Goal: Obtain resource: Download file/media

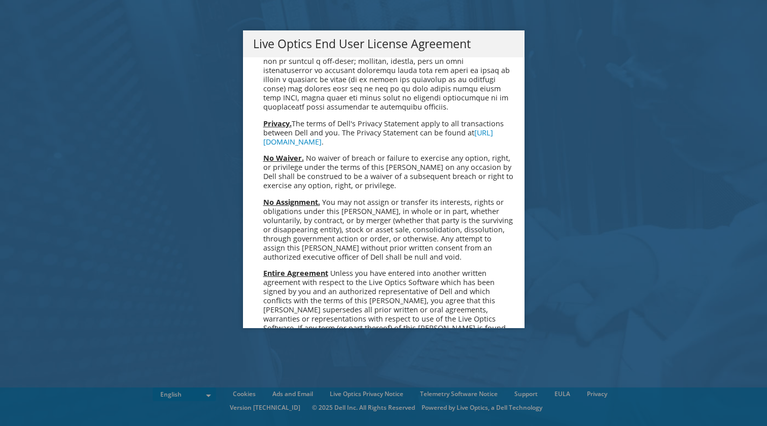
scroll to position [3718, 0]
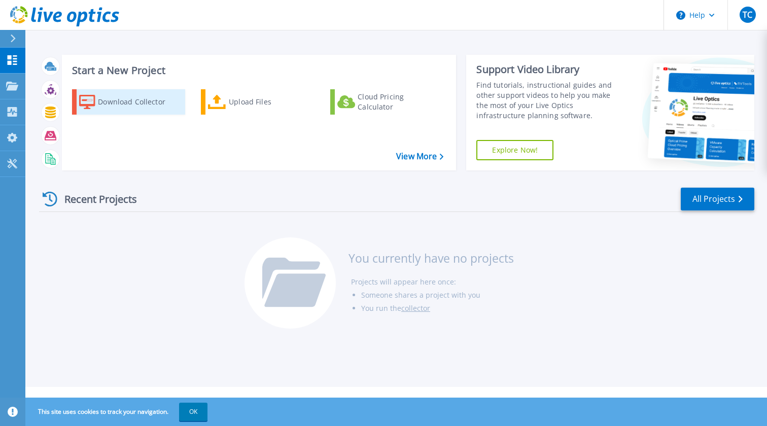
click at [124, 101] on div "Download Collector" at bounding box center [138, 102] width 81 height 20
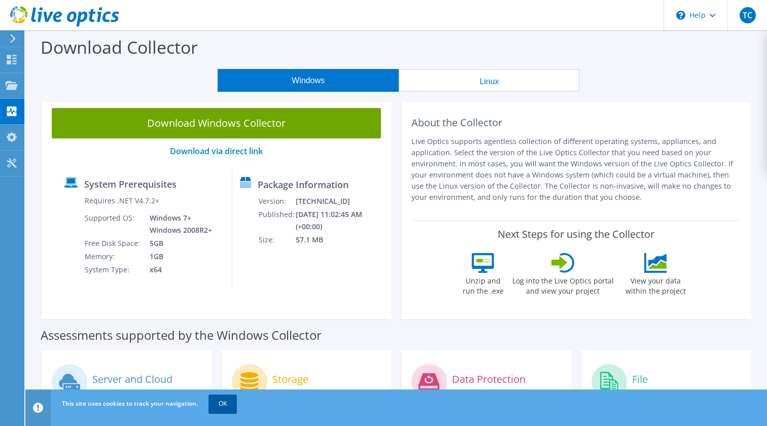
click at [223, 401] on link "OK" at bounding box center [223, 404] width 28 height 18
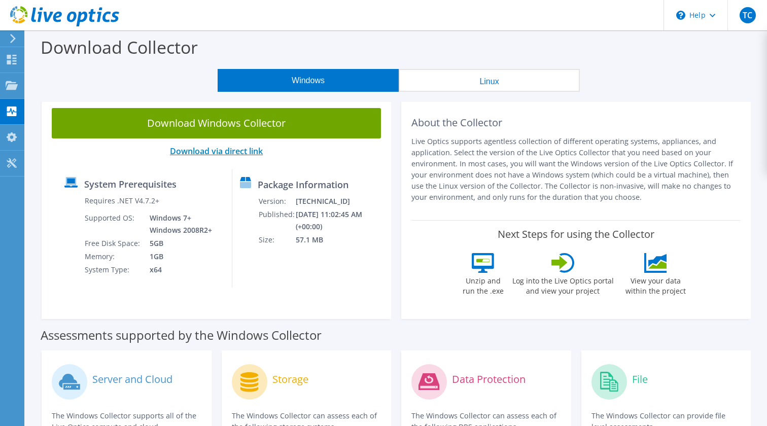
click at [215, 152] on link "Download via direct link" at bounding box center [216, 151] width 93 height 11
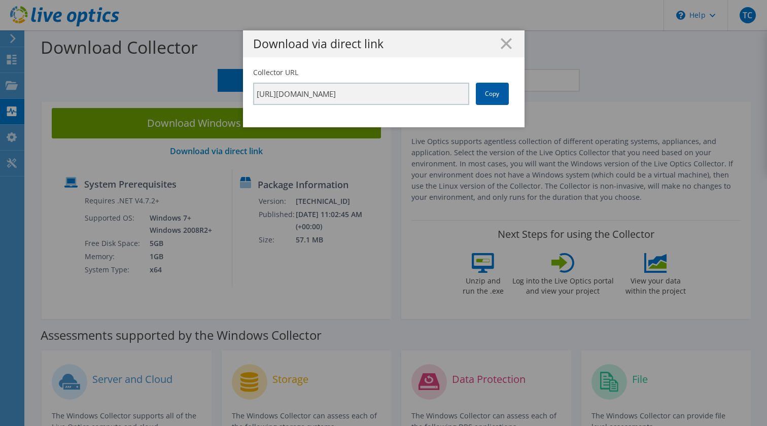
click at [495, 92] on link "Copy" at bounding box center [492, 94] width 33 height 22
click at [492, 94] on link "Copy" at bounding box center [492, 94] width 33 height 22
click at [507, 47] on icon at bounding box center [506, 43] width 11 height 11
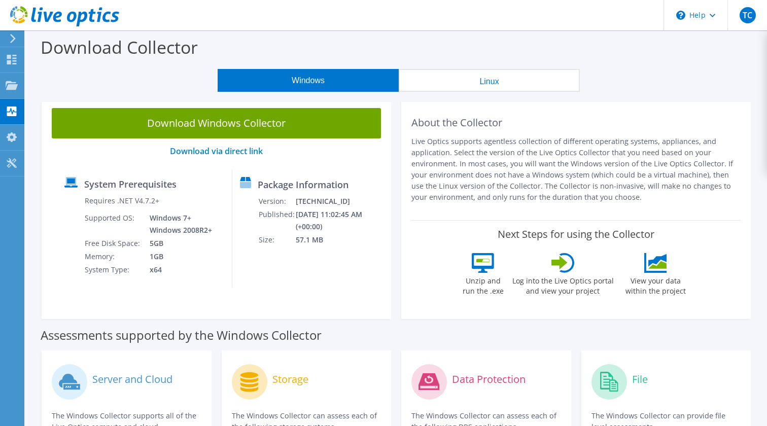
click at [563, 263] on icon at bounding box center [559, 263] width 16 height 14
click at [10, 83] on use at bounding box center [12, 85] width 12 height 9
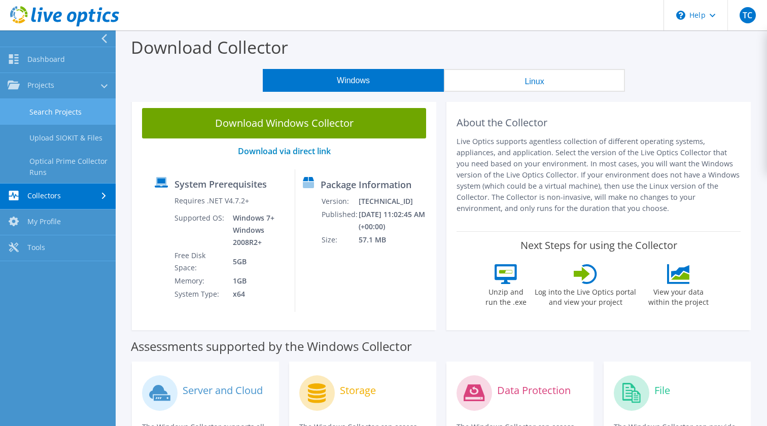
click at [43, 107] on link "Search Projects" at bounding box center [58, 112] width 116 height 26
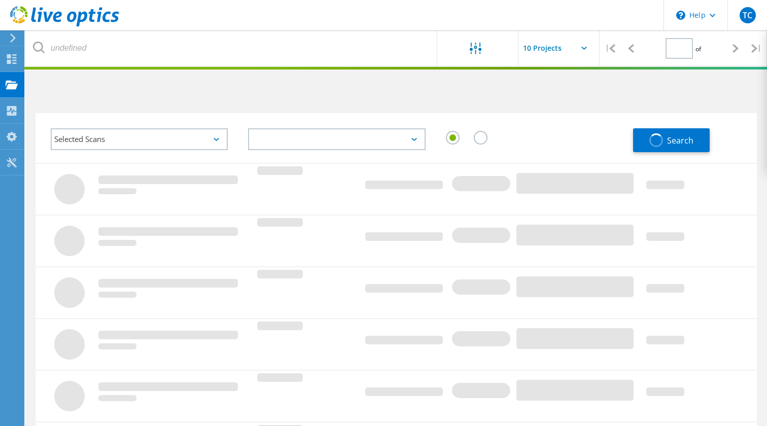
type input "1"
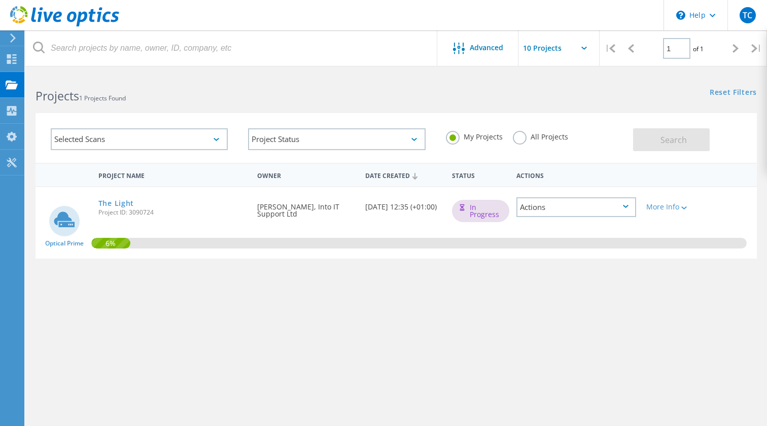
click at [626, 205] on icon at bounding box center [626, 206] width 6 height 3
click at [594, 304] on div "Project Name Owner Date Created Status Actions Optical Prime The Light Project …" at bounding box center [396, 295] width 721 height 264
click at [580, 47] on input "text" at bounding box center [568, 48] width 101 height 36
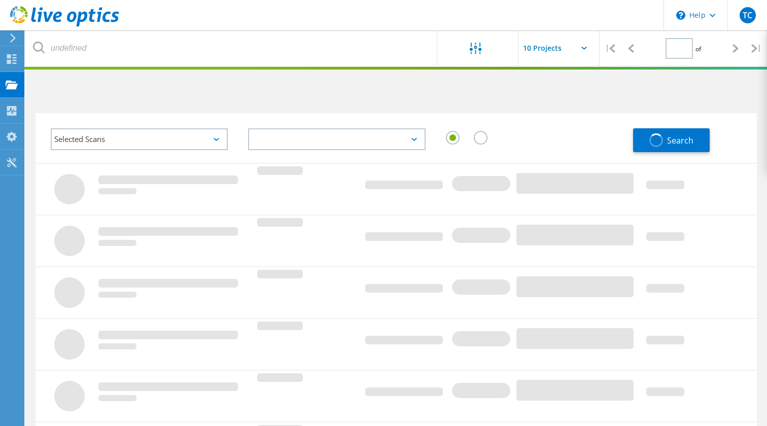
type input "1"
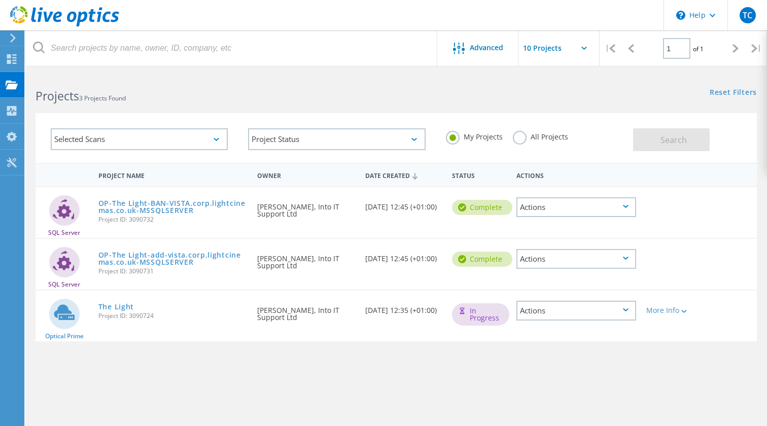
click at [546, 212] on div "Actions" at bounding box center [576, 207] width 120 height 20
click at [577, 182] on div "Project Details" at bounding box center [576, 184] width 118 height 16
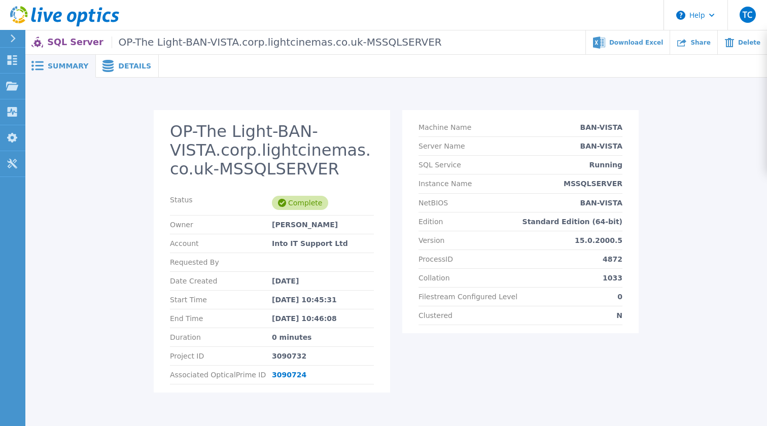
click at [77, 62] on span "Summary" at bounding box center [68, 65] width 41 height 7
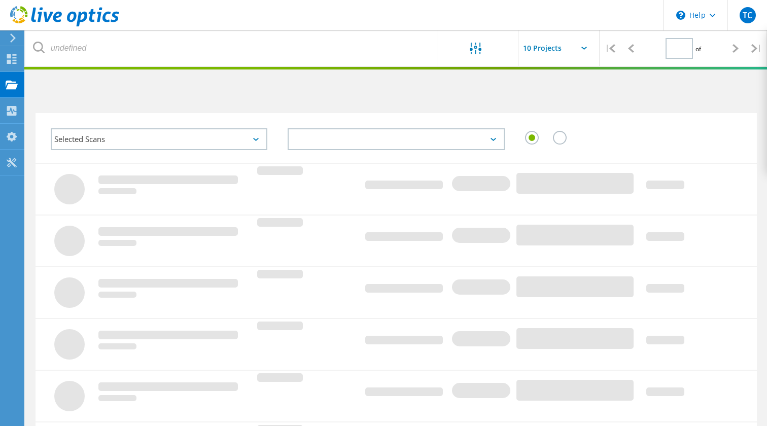
type input "1"
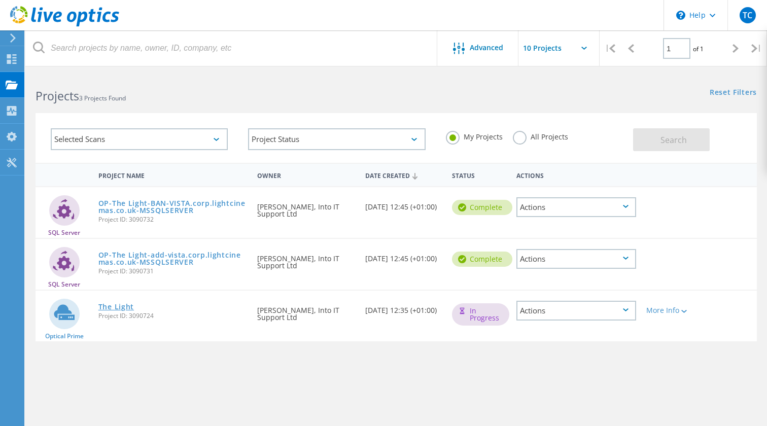
click at [119, 307] on link "The Light" at bounding box center [116, 306] width 36 height 7
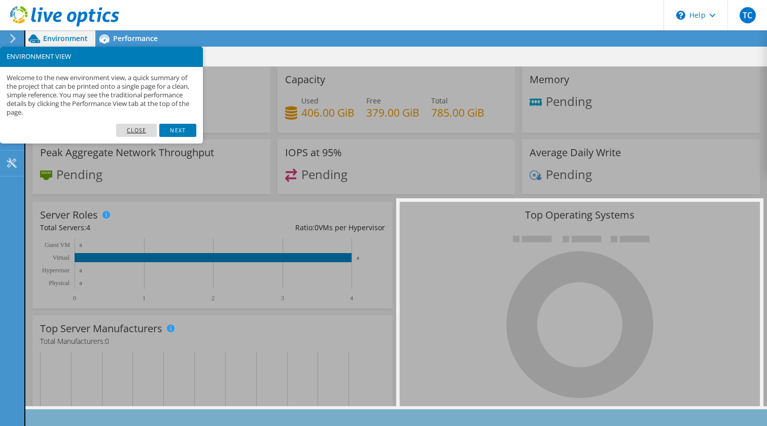
click at [140, 128] on link "Close" at bounding box center [136, 130] width 41 height 13
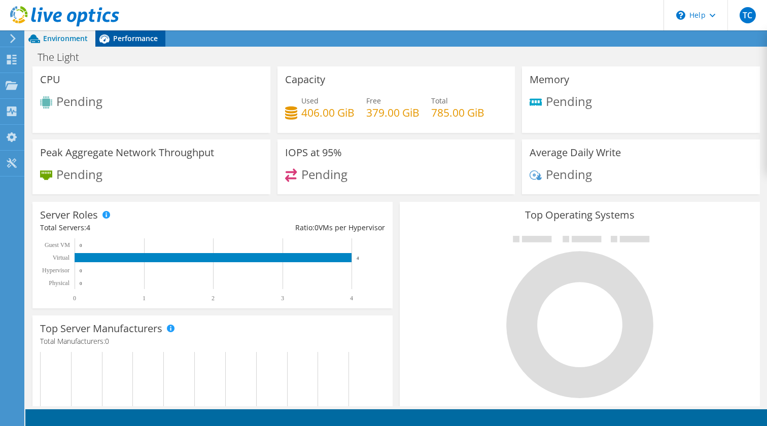
click at [133, 39] on span "Performance" at bounding box center [135, 38] width 45 height 10
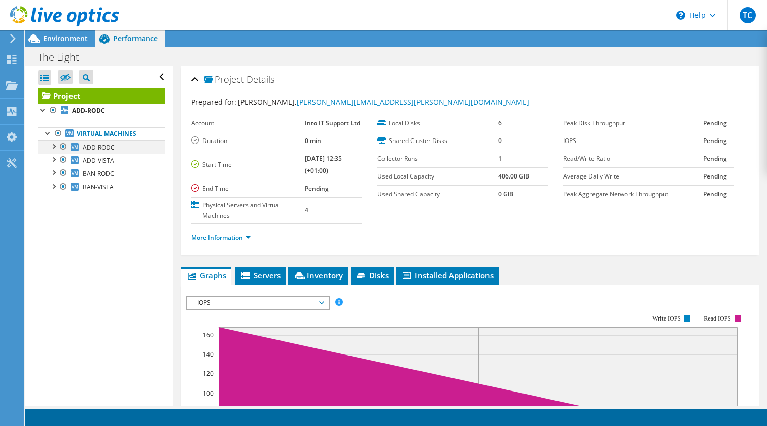
click at [52, 146] on div at bounding box center [53, 146] width 10 height 10
click at [58, 174] on div at bounding box center [58, 172] width 10 height 10
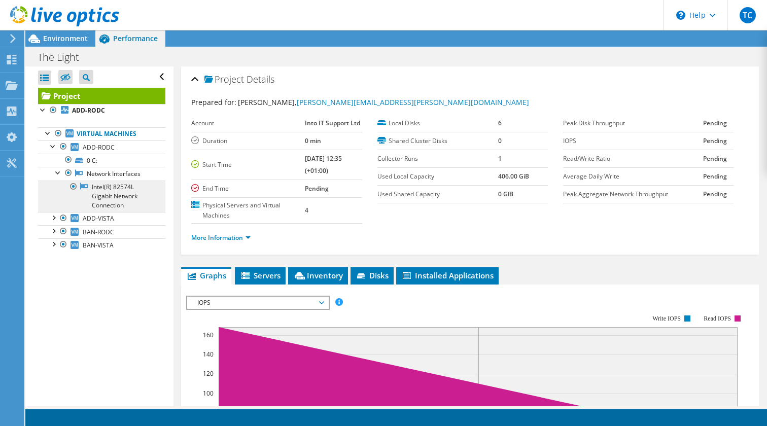
click at [109, 188] on link "Intel(R) 82574L Gigabit Network Connection" at bounding box center [101, 196] width 127 height 31
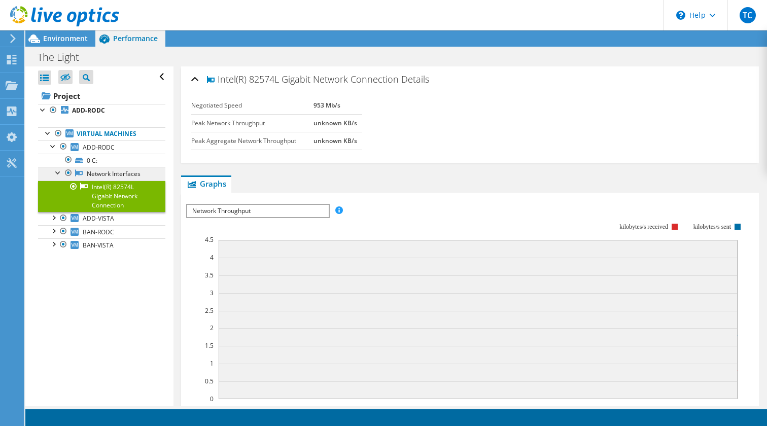
click at [107, 171] on link "Network Interfaces" at bounding box center [101, 173] width 127 height 13
click at [91, 157] on link "0 C:" at bounding box center [101, 160] width 127 height 13
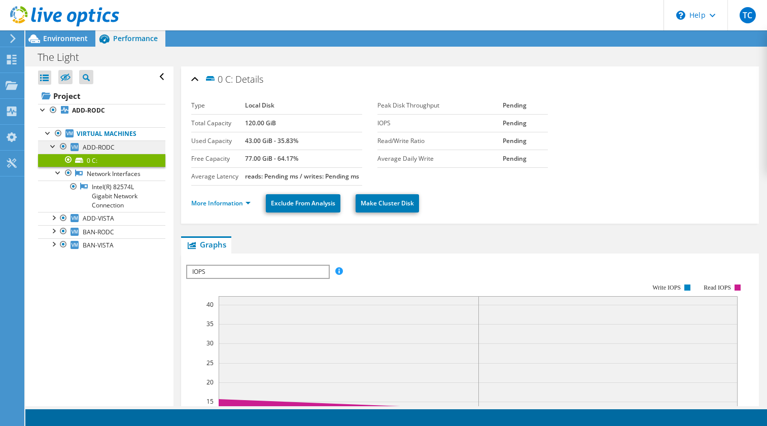
click at [96, 147] on span "ADD-RODC" at bounding box center [99, 147] width 32 height 9
